Goal: Task Accomplishment & Management: Use online tool/utility

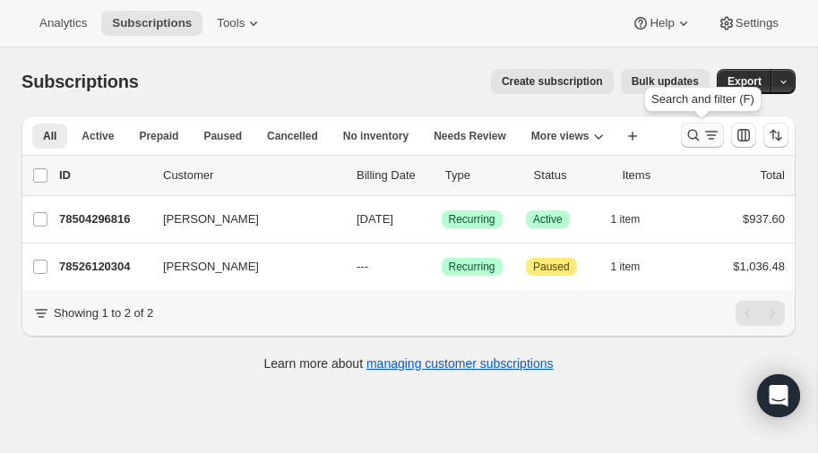
click at [694, 133] on icon "Search and filter results" at bounding box center [694, 135] width 18 height 18
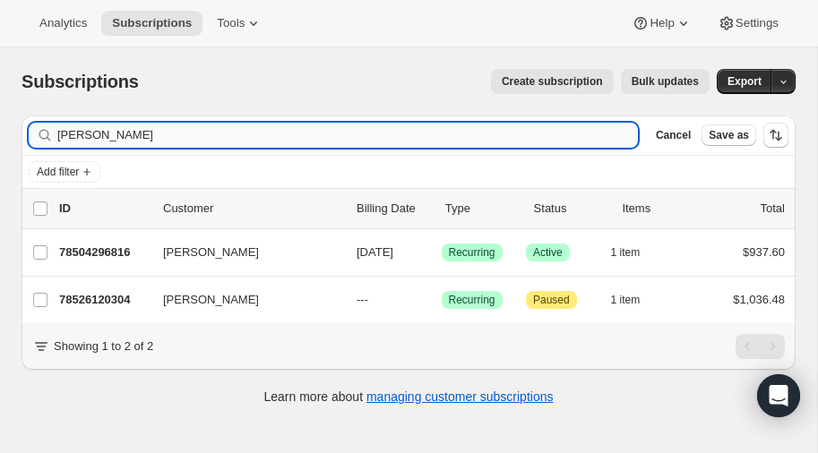
click at [172, 134] on input "[PERSON_NAME]" at bounding box center [347, 135] width 581 height 25
type input "l"
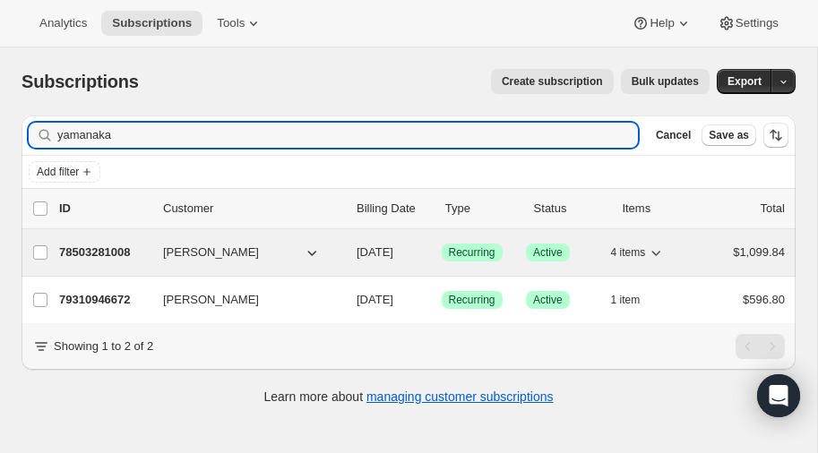
type input "yamanaka"
click at [90, 253] on p "78503281008" at bounding box center [104, 253] width 90 height 18
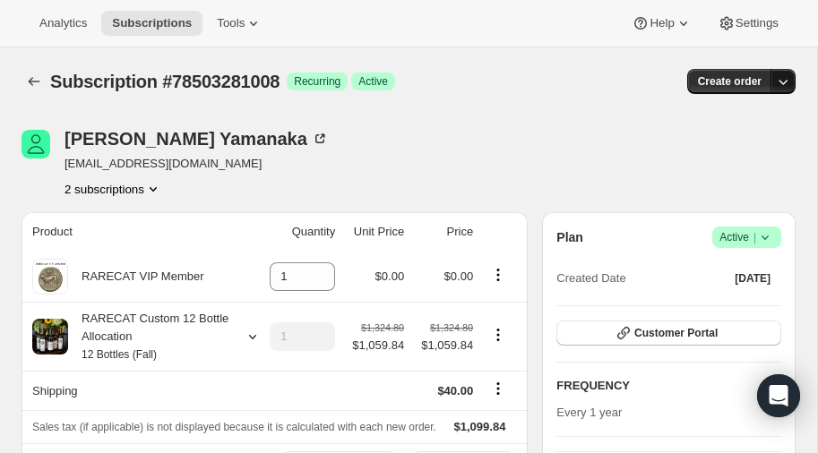
click at [784, 79] on icon "button" at bounding box center [783, 82] width 18 height 18
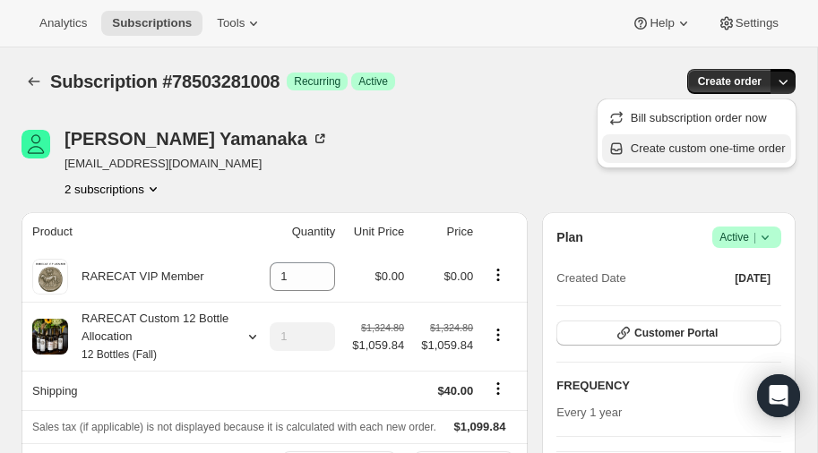
click at [693, 150] on span "Create custom one-time order" at bounding box center [708, 148] width 155 height 13
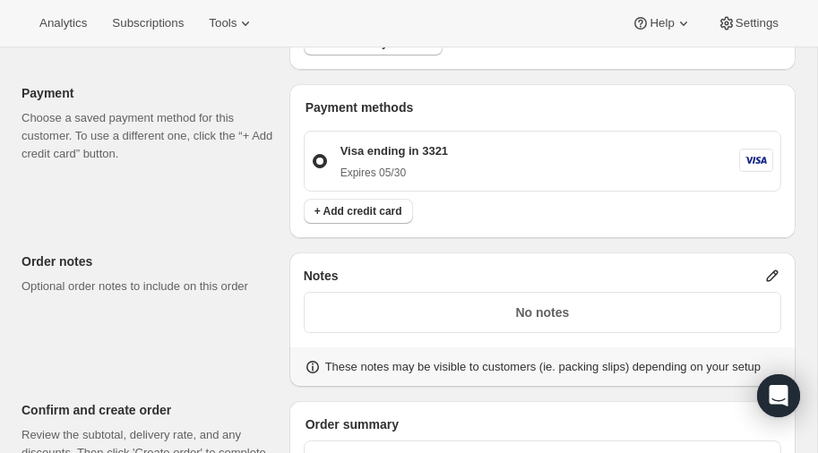
scroll to position [737, 0]
click at [364, 151] on p "Visa ending in 3321" at bounding box center [395, 152] width 108 height 18
click at [314, 155] on input "Visa ending in 3321 Expires 05/30" at bounding box center [313, 155] width 1 height 1
click at [756, 161] on icon at bounding box center [756, 161] width 32 height 21
click at [314, 156] on input "Visa ending in 3321 Expires 05/30" at bounding box center [313, 155] width 1 height 1
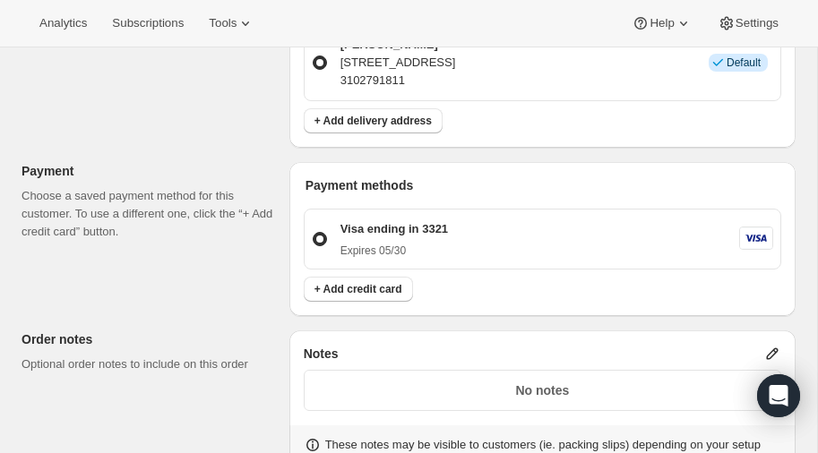
scroll to position [661, 0]
click at [411, 220] on p "Visa ending in 3321" at bounding box center [395, 229] width 108 height 18
click at [314, 231] on input "Visa ending in 3321 Expires 05/30" at bounding box center [313, 231] width 1 height 1
